Goal: Find specific page/section

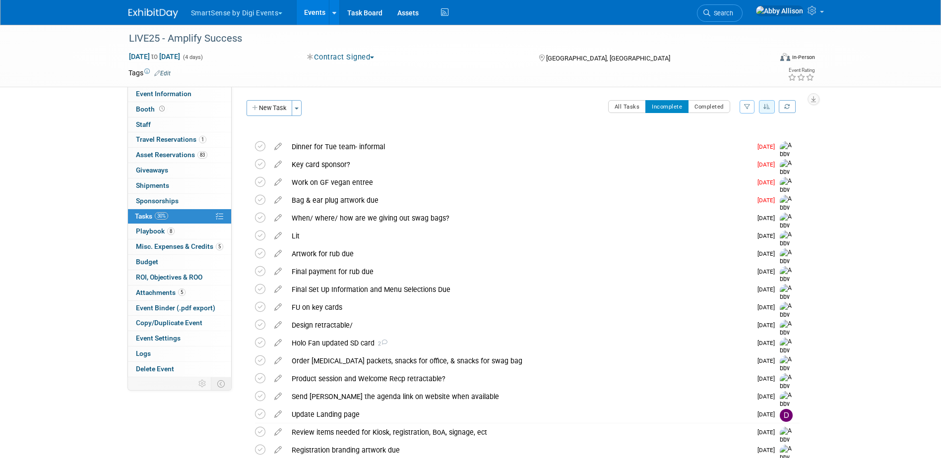
click at [740, 7] on link "Search" at bounding box center [720, 12] width 46 height 17
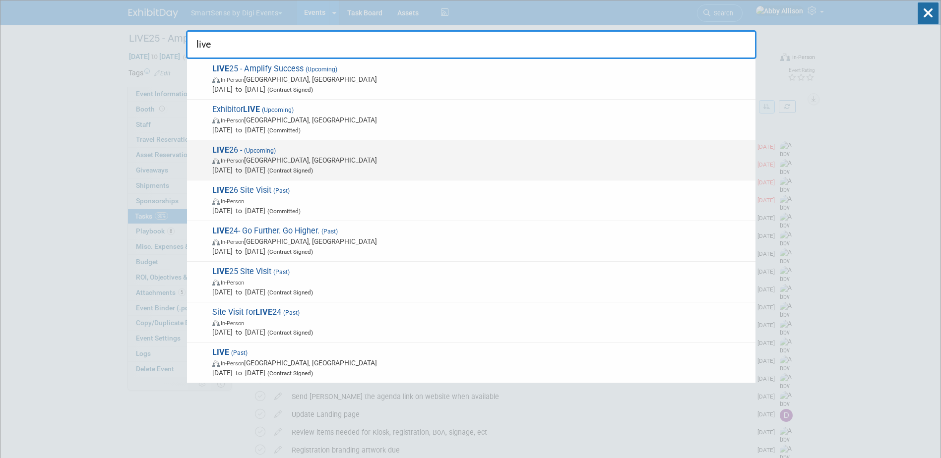
type input "live"
click at [269, 152] on span "(Upcoming)" at bounding box center [259, 150] width 34 height 7
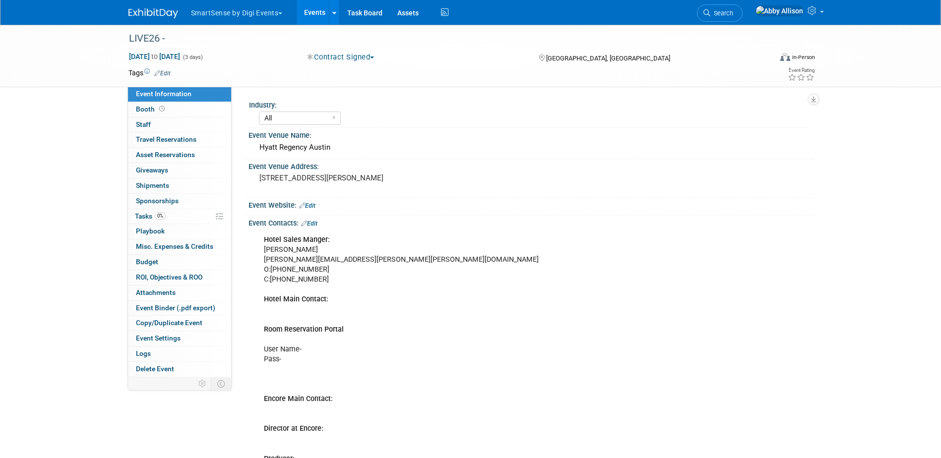
select select "All"
click at [733, 16] on span "Search" at bounding box center [721, 12] width 23 height 7
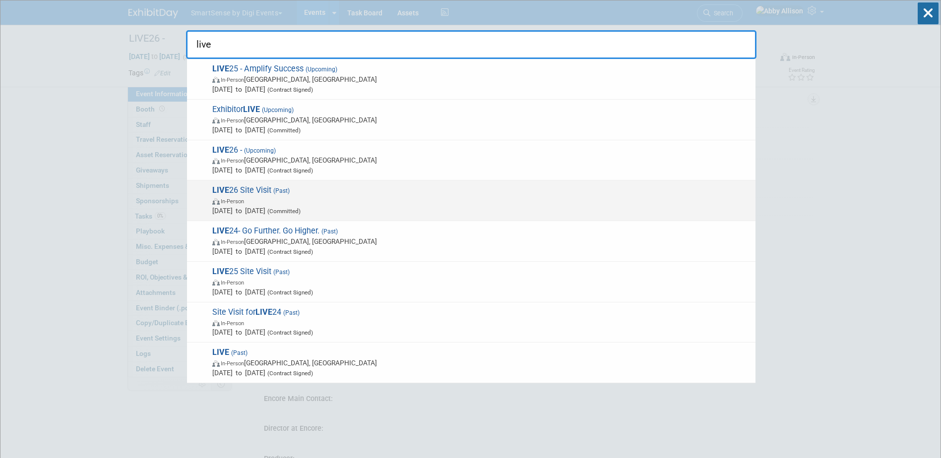
type input "live"
click at [282, 203] on span "In-Person" at bounding box center [481, 201] width 538 height 10
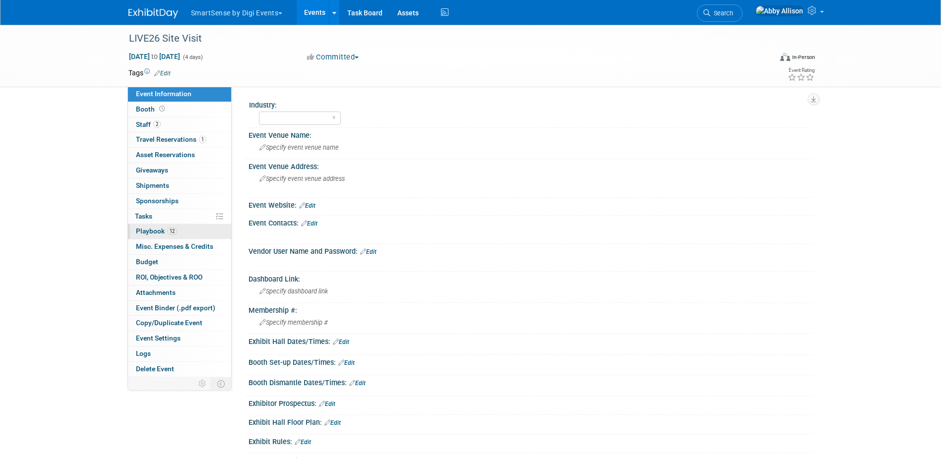
click at [141, 229] on span "Playbook 12" at bounding box center [156, 231] width 41 height 8
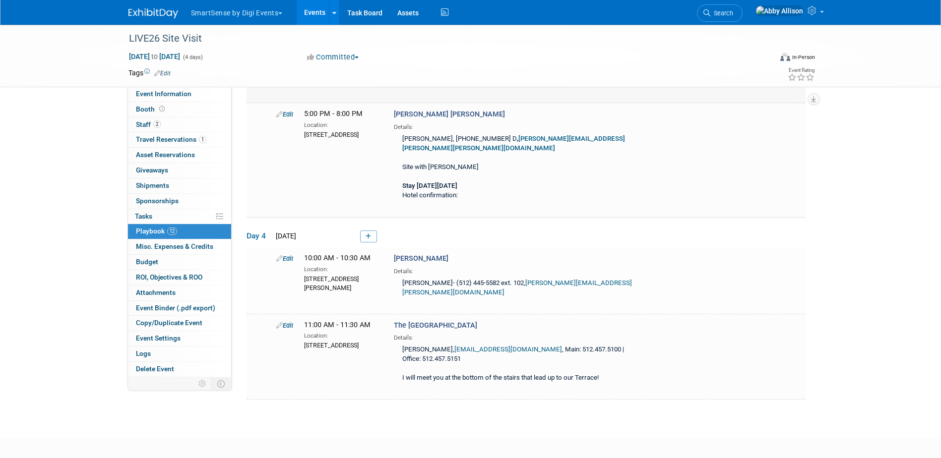
scroll to position [988, 0]
